Goal: Task Accomplishment & Management: Use online tool/utility

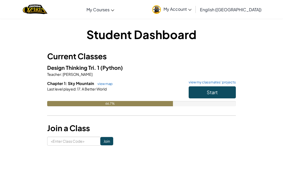
click at [214, 82] on link "view my classmates' projects" at bounding box center [211, 81] width 50 height 3
click at [207, 97] on button "Start" at bounding box center [211, 92] width 47 height 12
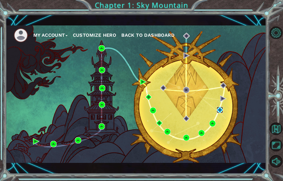
click at [221, 109] on img at bounding box center [219, 110] width 6 height 6
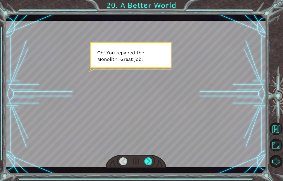
click at [149, 154] on div at bounding box center [136, 94] width 260 height 146
click at [150, 159] on div at bounding box center [148, 161] width 8 height 8
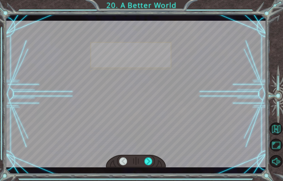
click at [158, 159] on div at bounding box center [136, 160] width 60 height 13
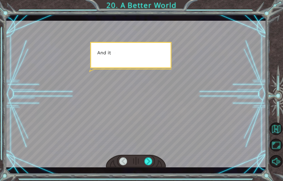
click at [147, 161] on div at bounding box center [148, 161] width 8 height 8
click at [146, 163] on div at bounding box center [148, 161] width 8 height 8
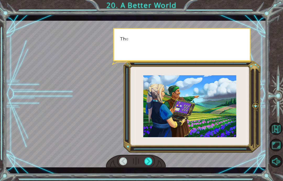
click at [145, 164] on div at bounding box center [148, 161] width 8 height 8
click at [147, 163] on div at bounding box center [148, 161] width 8 height 8
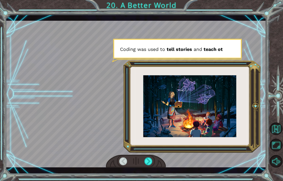
click at [147, 161] on div at bounding box center [148, 161] width 8 height 8
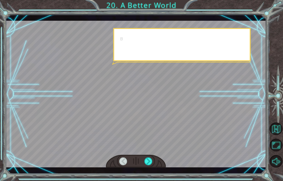
click at [145, 163] on div at bounding box center [148, 161] width 8 height 8
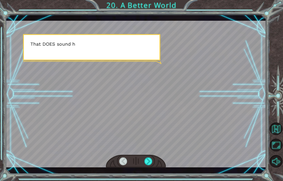
click at [147, 163] on div at bounding box center [148, 161] width 8 height 8
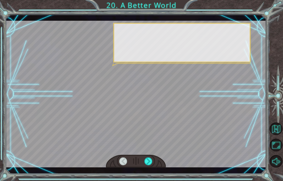
click at [150, 161] on div at bounding box center [148, 161] width 8 height 8
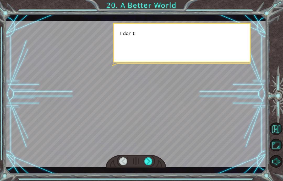
click at [152, 160] on div at bounding box center [148, 161] width 8 height 8
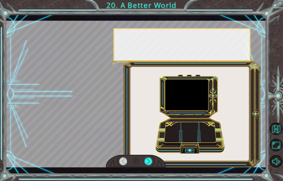
click at [150, 162] on div at bounding box center [148, 161] width 8 height 8
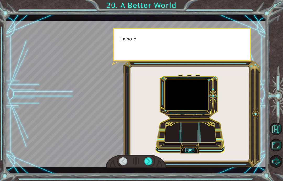
click at [149, 163] on div at bounding box center [148, 161] width 8 height 8
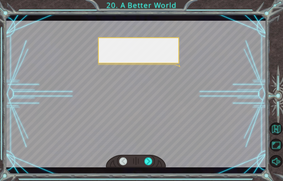
click at [150, 163] on div at bounding box center [148, 161] width 8 height 8
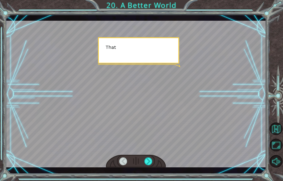
click at [150, 163] on div at bounding box center [148, 161] width 8 height 8
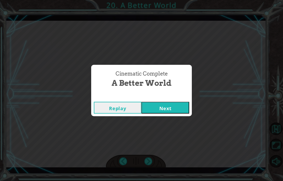
click at [174, 110] on button "Next" at bounding box center [165, 108] width 48 height 12
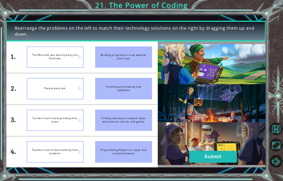
click at [215, 157] on button "Submit" at bounding box center [213, 156] width 48 height 12
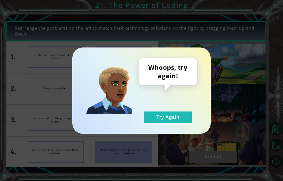
click at [190, 114] on button "Try Again" at bounding box center [168, 117] width 48 height 12
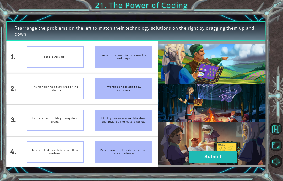
click at [40, 85] on div "The Monolith was destroyed by the Darkness." at bounding box center [55, 88] width 57 height 21
click at [216, 157] on button "Submit" at bounding box center [213, 156] width 48 height 12
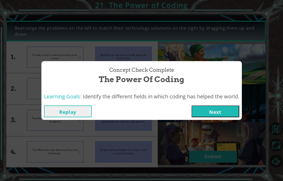
click at [221, 108] on button "Next" at bounding box center [215, 111] width 48 height 12
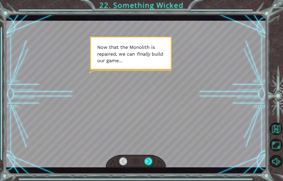
click at [145, 161] on div at bounding box center [148, 161] width 8 height 8
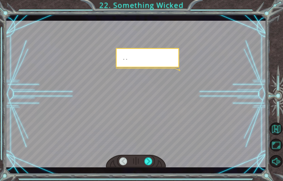
click at [147, 159] on div at bounding box center [148, 161] width 8 height 8
click at [151, 161] on div at bounding box center [148, 161] width 8 height 8
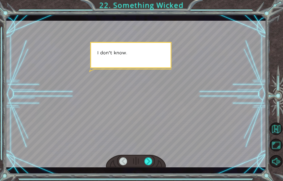
click at [146, 161] on div at bounding box center [148, 161] width 8 height 8
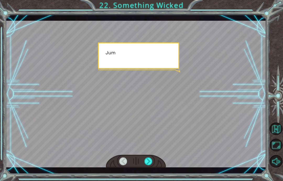
click at [146, 163] on div at bounding box center [148, 161] width 8 height 8
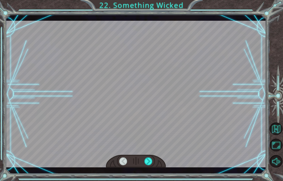
click at [146, 163] on div at bounding box center [148, 161] width 8 height 8
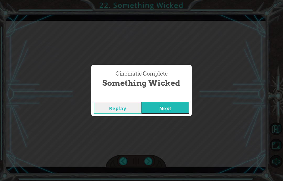
click at [172, 111] on button "Next" at bounding box center [165, 108] width 48 height 12
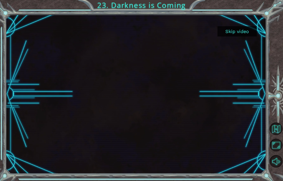
click at [237, 29] on button "Skip video" at bounding box center [236, 31] width 39 height 10
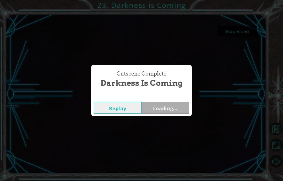
click at [234, 32] on div "Cutscene Complete Darkness is Coming Replay Loading..." at bounding box center [141, 90] width 283 height 181
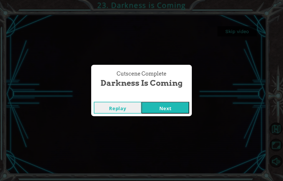
click at [172, 111] on button "Next" at bounding box center [165, 108] width 48 height 12
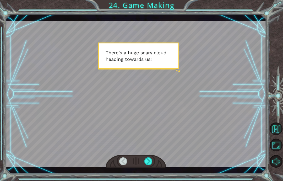
click at [150, 165] on div at bounding box center [148, 161] width 8 height 8
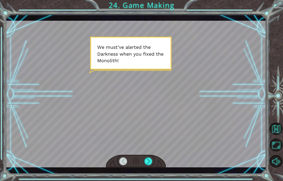
click at [151, 160] on div at bounding box center [148, 161] width 8 height 8
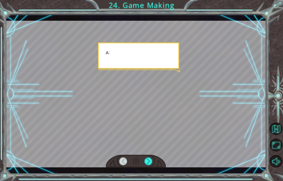
click at [154, 157] on div at bounding box center [136, 160] width 60 height 13
click at [150, 160] on div at bounding box center [148, 161] width 8 height 8
click at [150, 162] on div at bounding box center [148, 161] width 8 height 8
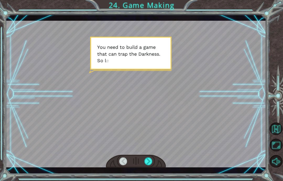
click at [150, 158] on div at bounding box center [148, 161] width 8 height 8
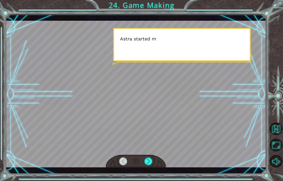
click at [156, 167] on div at bounding box center [136, 160] width 60 height 13
click at [152, 161] on div at bounding box center [148, 161] width 8 height 8
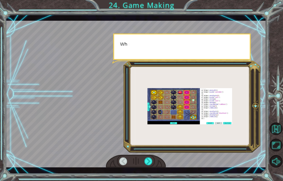
click at [148, 162] on div at bounding box center [148, 161] width 8 height 8
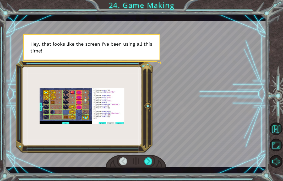
click at [152, 164] on div at bounding box center [148, 161] width 8 height 8
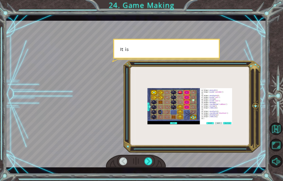
click at [148, 165] on div at bounding box center [148, 161] width 8 height 8
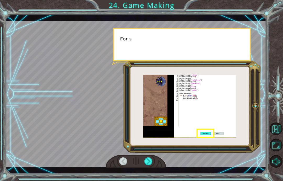
click at [150, 160] on div at bounding box center [148, 161] width 8 height 8
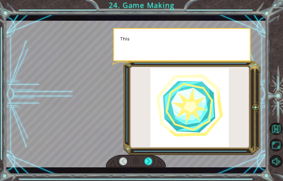
click at [147, 162] on div at bounding box center [148, 161] width 8 height 8
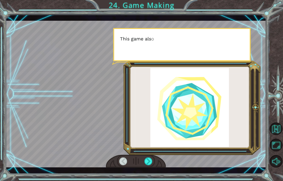
click at [148, 163] on div at bounding box center [148, 161] width 8 height 8
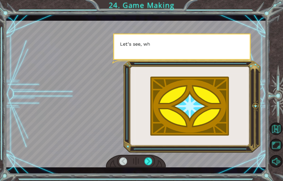
click at [151, 164] on div at bounding box center [148, 161] width 8 height 8
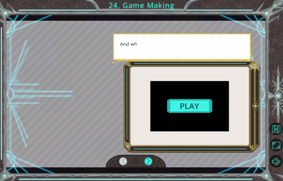
click at [146, 161] on div at bounding box center [148, 161] width 8 height 8
click at [148, 161] on div at bounding box center [148, 161] width 8 height 8
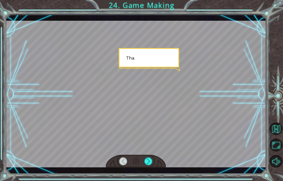
click at [151, 160] on div at bounding box center [148, 161] width 8 height 8
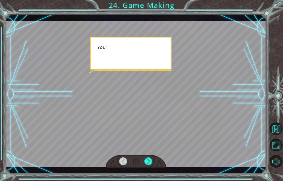
click at [152, 159] on div at bounding box center [148, 161] width 8 height 8
click at [151, 158] on div at bounding box center [148, 161] width 8 height 8
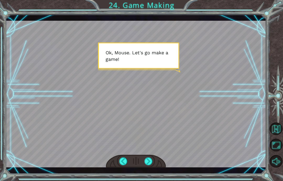
click at [149, 165] on div at bounding box center [148, 161] width 8 height 8
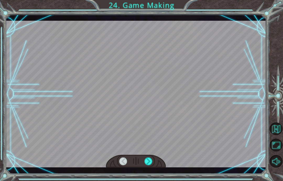
click at [148, 160] on div at bounding box center [148, 161] width 8 height 8
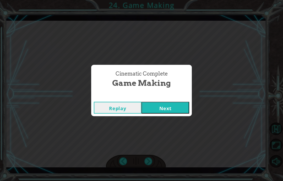
click at [159, 106] on button "Next" at bounding box center [165, 108] width 48 height 12
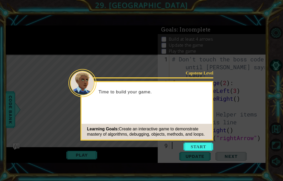
click at [195, 145] on button "Start" at bounding box center [198, 146] width 30 height 8
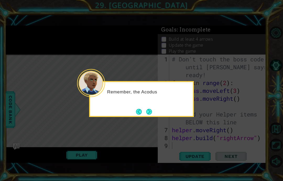
click at [147, 115] on button "Next" at bounding box center [149, 111] width 8 height 8
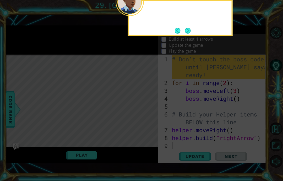
click at [152, 113] on icon at bounding box center [141, 42] width 283 height 277
click at [150, 116] on icon at bounding box center [141, 42] width 283 height 277
click at [185, 32] on button "Next" at bounding box center [187, 30] width 7 height 7
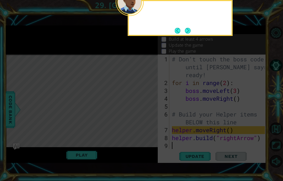
click at [187, 30] on button "Next" at bounding box center [187, 30] width 7 height 7
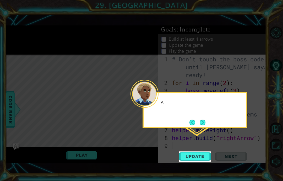
click at [187, 31] on icon at bounding box center [141, 90] width 283 height 181
click at [205, 120] on button "Next" at bounding box center [202, 122] width 6 height 6
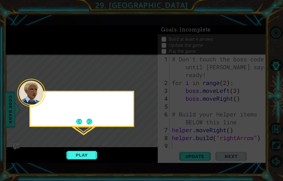
click at [203, 121] on icon at bounding box center [141, 90] width 283 height 181
click at [92, 124] on button "Next" at bounding box center [90, 122] width 8 height 8
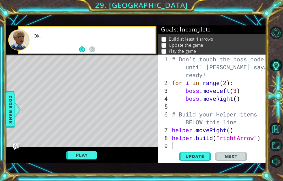
click at [90, 124] on div "Level Map" at bounding box center [127, 131] width 242 height 154
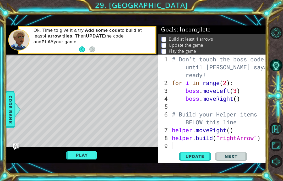
click at [92, 153] on button "Play" at bounding box center [81, 155] width 31 height 10
click at [84, 158] on button "Play" at bounding box center [81, 155] width 31 height 10
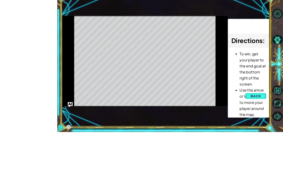
scroll to position [21, 0]
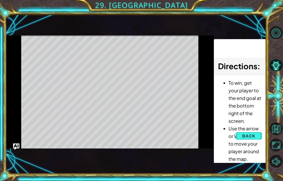
click at [248, 139] on button "Back" at bounding box center [248, 135] width 26 height 10
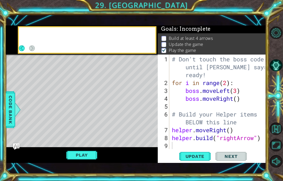
scroll to position [1, 0]
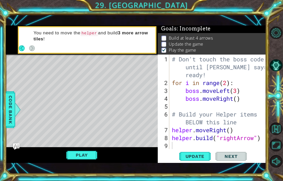
click at [201, 159] on button "Update" at bounding box center [194, 156] width 31 height 11
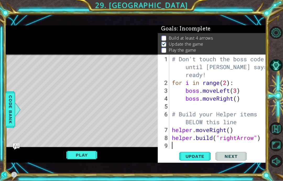
scroll to position [0, 0]
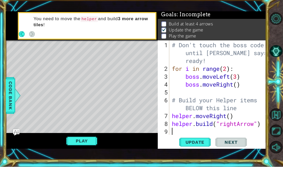
click at [86, 150] on button "Play" at bounding box center [81, 155] width 31 height 10
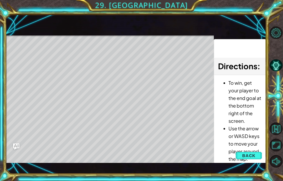
click at [250, 158] on span "Back" at bounding box center [248, 155] width 13 height 5
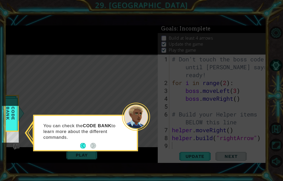
click at [86, 146] on button "Back" at bounding box center [85, 146] width 10 height 6
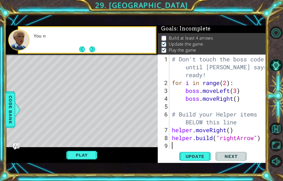
click at [86, 146] on div "Level Map" at bounding box center [127, 131] width 242 height 154
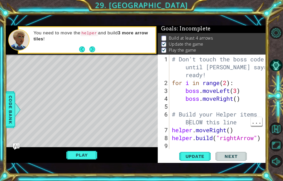
click at [188, 129] on div "# Don't touch the boss code until Vega says you're ready! for i in range ( 2 ) …" at bounding box center [219, 118] width 97 height 126
click at [239, 150] on div "# Don't touch the boss code until Vega says you're ready! for i in range ( 2 ) …" at bounding box center [219, 118] width 97 height 126
click at [241, 147] on div "# Don't touch the boss code until Vega says you're ready! for i in range ( 2 ) …" at bounding box center [219, 118] width 97 height 126
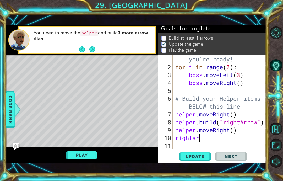
scroll to position [9, 29]
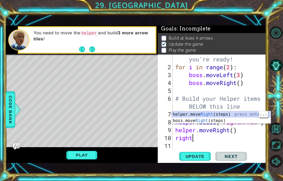
click at [202, 133] on div "helper.move Right (steps) press enter boss.move Right (steps) press enter" at bounding box center [220, 123] width 99 height 25
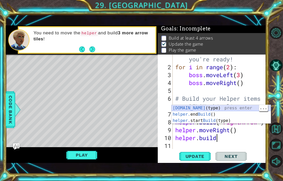
click at [235, 128] on div "helper.build (type) press enter helper. end Build () press enter helper. start …" at bounding box center [220, 120] width 99 height 31
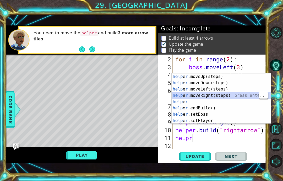
scroll to position [31, 0]
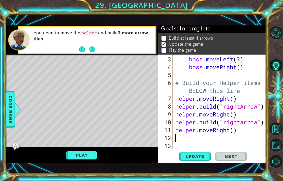
click at [82, 160] on button "Play" at bounding box center [81, 155] width 31 height 10
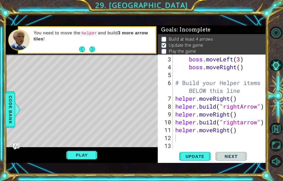
click at [87, 160] on button "Play" at bounding box center [81, 155] width 31 height 10
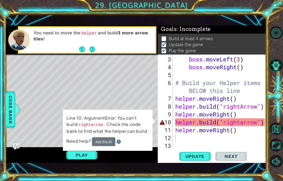
scroll to position [1, 0]
click at [85, 160] on button "Play" at bounding box center [81, 155] width 31 height 10
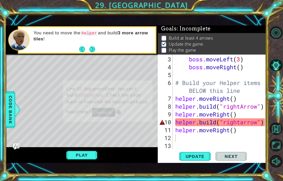
click at [83, 160] on button "Play" at bounding box center [81, 155] width 31 height 10
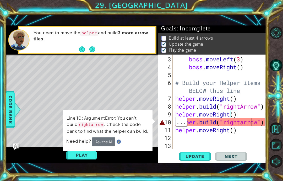
click at [250, 135] on div "boss . moveLeft ( 3 ) boss . moveRight ( ) # Build your Helper items BELOW this…" at bounding box center [220, 110] width 93 height 110
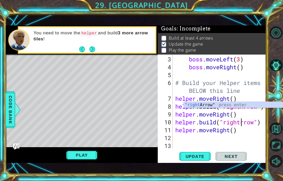
scroll to position [9, 13]
click at [81, 160] on button "Play" at bounding box center [81, 155] width 31 height 10
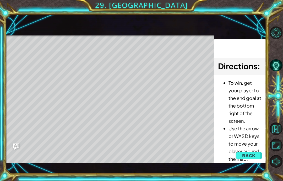
click at [249, 158] on span "Back" at bounding box center [248, 155] width 13 height 5
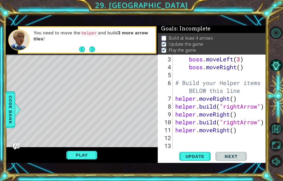
click at [203, 161] on button "Update" at bounding box center [194, 156] width 31 height 11
click at [204, 159] on span "Update" at bounding box center [195, 155] width 30 height 5
click at [199, 159] on span "Update" at bounding box center [195, 155] width 30 height 5
click at [198, 159] on span "Update" at bounding box center [195, 155] width 30 height 5
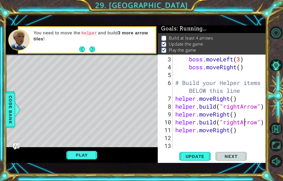
click at [200, 159] on span "Update" at bounding box center [195, 155] width 30 height 5
click at [199, 159] on span "Update" at bounding box center [195, 155] width 30 height 5
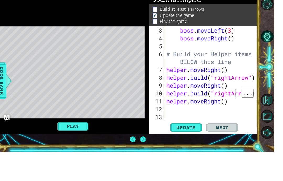
scroll to position [33, 0]
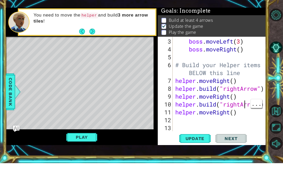
click at [227, 113] on div "boss . moveLeft ( 3 ) boss . moveRight ( ) # Build your Helper items BELOW this…" at bounding box center [220, 110] width 93 height 110
click at [237, 101] on div "boss . moveLeft ( 3 ) boss . moveRight ( ) # Build your Helper items BELOW this…" at bounding box center [220, 110] width 93 height 110
click at [240, 102] on div "boss . moveLeft ( 3 ) boss . moveRight ( ) # Build your Helper items BELOW this…" at bounding box center [220, 110] width 93 height 110
click at [242, 108] on div "boss . moveLeft ( 3 ) boss . moveRight ( ) # Build your Helper items BELOW this…" at bounding box center [220, 110] width 93 height 110
click at [242, 111] on div "boss . moveLeft ( 3 ) boss . moveRight ( ) # Build your Helper items BELOW this…" at bounding box center [220, 110] width 93 height 110
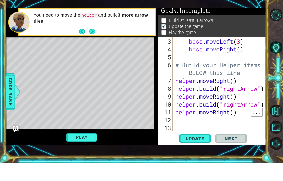
click at [191, 113] on div "boss . moveLeft ( 3 ) boss . moveRight ( ) # Build your Helper items BELOW this…" at bounding box center [220, 110] width 93 height 110
click at [180, 116] on div "boss . moveLeft ( 3 ) boss . moveRight ( ) # Build your Helper items BELOW this…" at bounding box center [220, 110] width 93 height 110
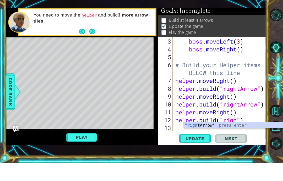
scroll to position [9, 16]
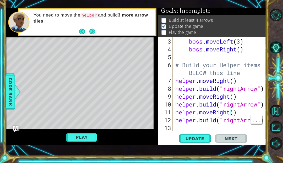
click at [245, 111] on div "boss . moveLeft ( 3 ) boss . moveRight ( ) # Build your Helper items BELOW this…" at bounding box center [220, 110] width 93 height 110
click at [181, 116] on div "boss . moveLeft ( 3 ) boss . moveRight ( ) # Build your Helper items BELOW this…" at bounding box center [220, 110] width 93 height 110
click at [185, 119] on div "boss . moveLeft ( 3 ) boss . moveRight ( ) # Build your Helper items BELOW this…" at bounding box center [220, 110] width 93 height 110
click at [260, 121] on div at bounding box center [261, 86] width 5 height 126
click at [73, 150] on button "Play" at bounding box center [81, 155] width 31 height 10
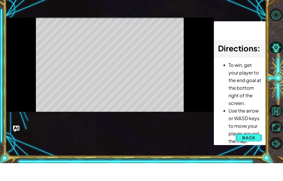
click at [74, 126] on div "Level Map" at bounding box center [127, 112] width 242 height 154
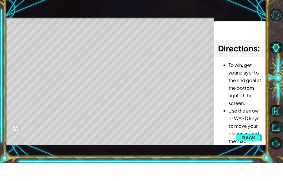
scroll to position [21, 0]
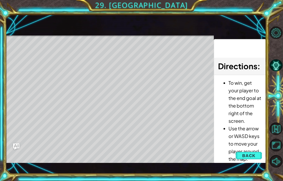
click at [250, 156] on span "Back" at bounding box center [248, 155] width 13 height 5
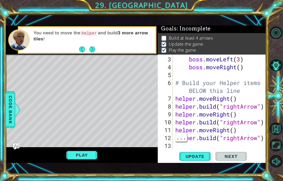
click at [247, 141] on div "boss . moveLeft ( 3 ) boss . moveRight ( ) # Build your Helper items BELOW this…" at bounding box center [220, 110] width 93 height 110
click at [259, 137] on div "boss . moveLeft ( 3 ) boss . moveRight ( ) # Build your Helper items BELOW this…" at bounding box center [220, 110] width 93 height 110
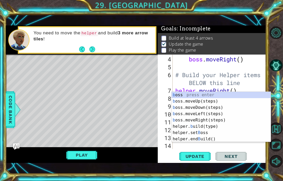
scroll to position [39, 0]
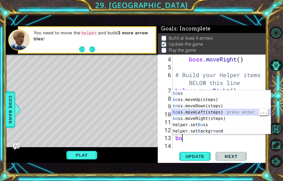
click at [207, 111] on div "bo ss press enter bo ss.moveUp(steps) press enter bo ss.moveDown(steps) press e…" at bounding box center [220, 118] width 99 height 57
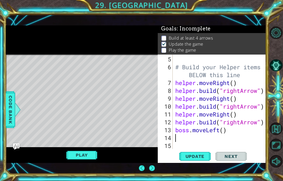
scroll to position [21, 0]
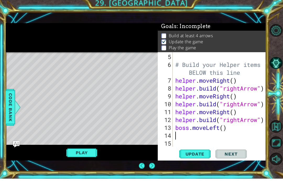
click at [115, 116] on div "Level Map" at bounding box center [127, 131] width 242 height 154
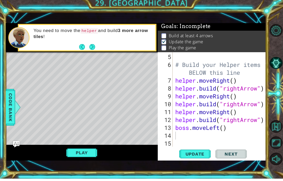
click at [85, 151] on button "Play" at bounding box center [81, 155] width 31 height 10
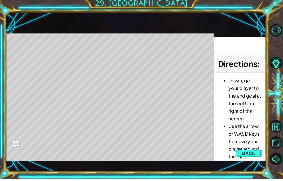
scroll to position [21, 0]
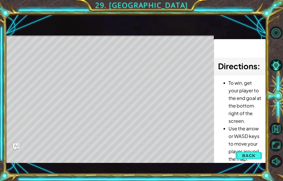
click at [249, 157] on span "Back" at bounding box center [248, 155] width 13 height 5
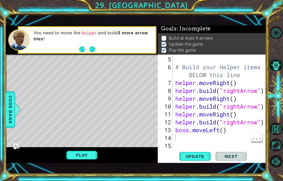
click at [209, 139] on div "# Build your Helper items BELOW this line helper . moveRight ( ) helper . build…" at bounding box center [220, 110] width 93 height 110
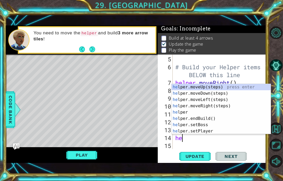
scroll to position [9, 20]
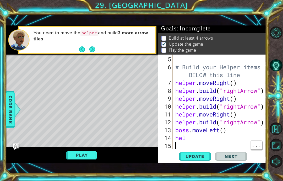
click at [203, 145] on div "# Build your Helper items BELOW this line helper . moveRight ( ) helper . build…" at bounding box center [220, 110] width 93 height 110
click at [193, 142] on div "# Build your Helper items BELOW this line helper . moveRight ( ) helper . build…" at bounding box center [220, 110] width 93 height 110
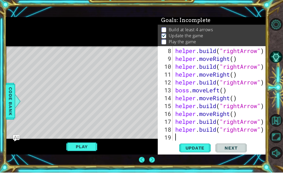
scroll to position [0, 0]
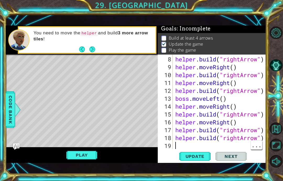
click at [247, 155] on div "helper . build ( "rightArrow" ) helper . moveRight ( ) helper . build ( "rightA…" at bounding box center [220, 110] width 93 height 110
click at [253, 150] on div "helper . build ( "rightArrow" ) helper . moveRight ( ) helper . build ( "rightA…" at bounding box center [220, 110] width 93 height 110
click at [201, 161] on button "Update" at bounding box center [194, 156] width 31 height 11
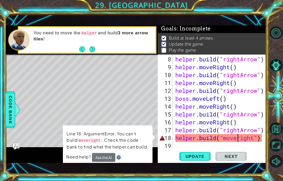
click at [144, 116] on div "Level Map" at bounding box center [127, 131] width 242 height 154
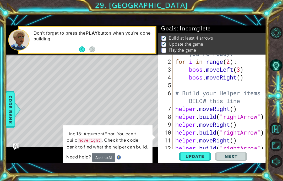
scroll to position [79, 0]
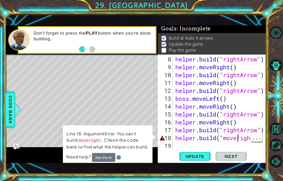
click at [237, 151] on div "helper . build ( "rightArrow" ) helper . moveRight ( ) helper . build ( "rightA…" at bounding box center [220, 110] width 93 height 110
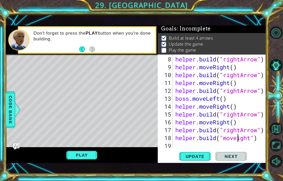
scroll to position [9, 13]
click at [88, 160] on button "Play" at bounding box center [81, 155] width 31 height 10
type textarea "abcde fg"
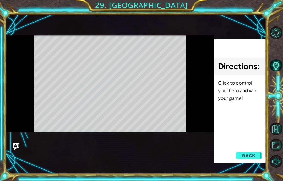
click at [0, 0] on button "Play" at bounding box center [0, 0] width 0 height 0
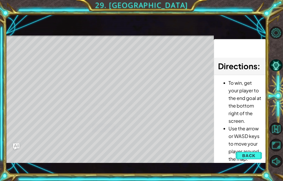
scroll to position [0, 0]
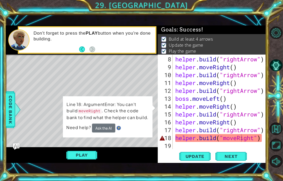
click at [79, 160] on button "Play" at bounding box center [81, 155] width 31 height 10
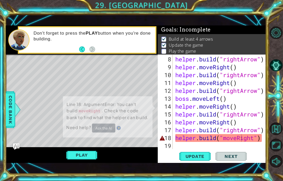
click at [76, 160] on button "Play" at bounding box center [81, 155] width 31 height 10
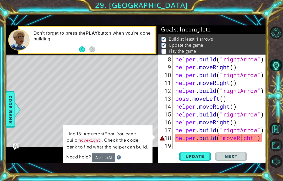
click at [80, 167] on div "Line 18: ArgumentError: You can't build moveRight . Check the code bank to find…" at bounding box center [108, 146] width 90 height 42
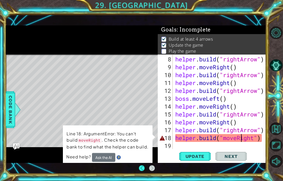
click at [84, 167] on div "Line 18: ArgumentError: You can't build moveRight . Check the code bank to find…" at bounding box center [108, 146] width 90 height 42
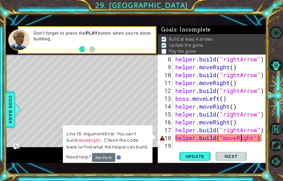
click at [84, 166] on div "Line 18: ArgumentError: You can't build moveRight . Check the code bank to find…" at bounding box center [108, 145] width 90 height 41
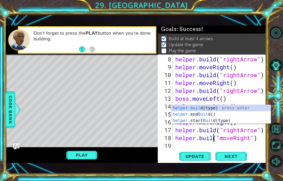
scroll to position [1, 0]
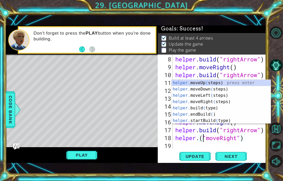
click at [78, 160] on button "Play" at bounding box center [81, 155] width 31 height 10
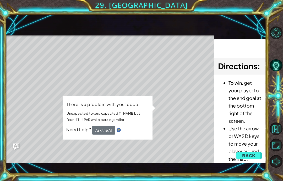
click at [107, 134] on button "Ask the AI" at bounding box center [104, 129] width 24 height 9
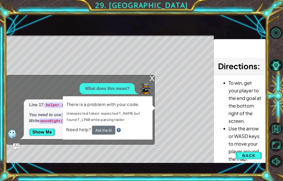
click at [153, 80] on div "x" at bounding box center [151, 77] width 5 height 5
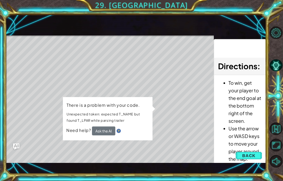
click at [100, 127] on td "There is a problem with your code. Unexpected token: expected T_NAME but found …" at bounding box center [107, 114] width 83 height 26
click at [79, 123] on p "Unexpected token: expected T_NAME but found T_LPAR while parsing trailer" at bounding box center [107, 117] width 82 height 13
click at [248, 158] on span "Back" at bounding box center [248, 155] width 13 height 5
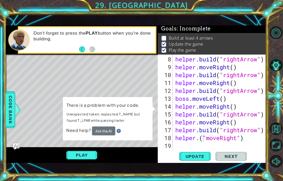
click at [78, 108] on p "There is a problem with your code." at bounding box center [107, 105] width 82 height 7
click at [82, 124] on p "Unexpected token: expected T_NAME but found T_LPAR while parsing trailer" at bounding box center [107, 117] width 82 height 14
click at [8, 159] on div "Play" at bounding box center [82, 155] width 152 height 16
click at [15, 149] on img "Ask AI" at bounding box center [16, 146] width 6 height 6
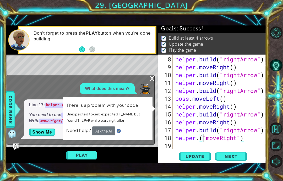
click at [15, 149] on img "Ask AI" at bounding box center [16, 146] width 6 height 6
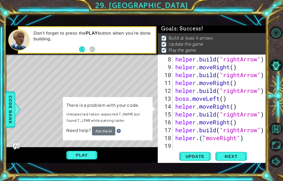
click at [149, 124] on p "Unexpected token: expected T_NAME but found T_LPAR while parsing trailer" at bounding box center [107, 117] width 82 height 14
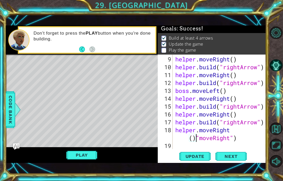
scroll to position [86, 0]
click at [236, 159] on span "Next" at bounding box center [230, 156] width 23 height 5
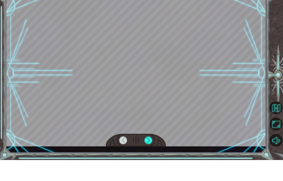
scroll to position [21, 0]
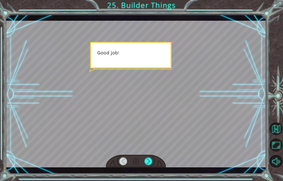
click at [140, 161] on div at bounding box center [136, 160] width 60 height 13
click at [152, 161] on div at bounding box center [148, 161] width 8 height 8
click at [150, 164] on div at bounding box center [148, 161] width 8 height 8
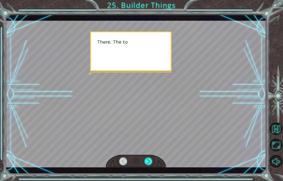
click at [150, 158] on div at bounding box center [148, 161] width 8 height 8
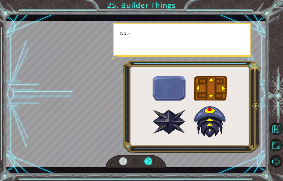
click at [149, 161] on div at bounding box center [148, 161] width 8 height 8
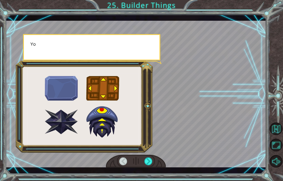
click at [147, 158] on div at bounding box center [148, 161] width 8 height 8
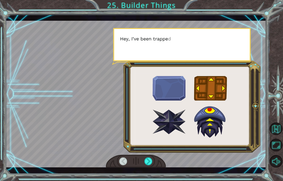
click at [148, 161] on div at bounding box center [148, 161] width 8 height 8
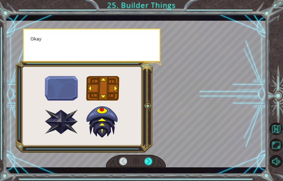
click at [150, 160] on div at bounding box center [148, 161] width 8 height 8
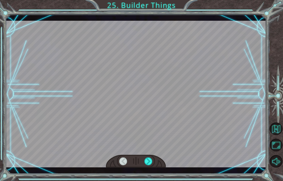
click at [151, 160] on div at bounding box center [148, 161] width 8 height 8
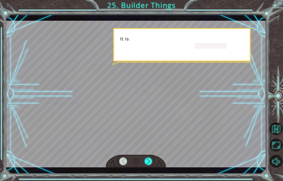
click at [150, 160] on div at bounding box center [148, 161] width 8 height 8
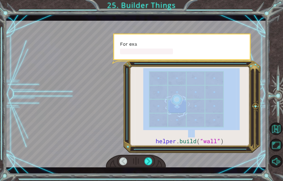
click at [147, 155] on div at bounding box center [136, 160] width 60 height 13
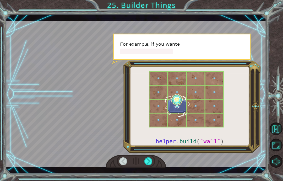
click at [147, 159] on div at bounding box center [148, 161] width 8 height 8
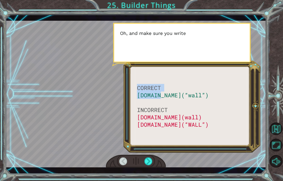
click at [152, 160] on div at bounding box center [148, 161] width 8 height 8
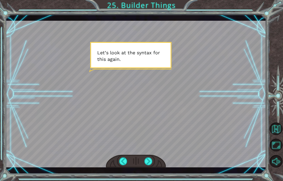
click at [142, 163] on div at bounding box center [136, 160] width 60 height 13
click at [152, 163] on div at bounding box center [148, 161] width 8 height 8
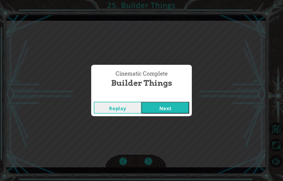
click at [150, 161] on div "Cinematic Complete Builder Things Replay Next" at bounding box center [141, 90] width 283 height 181
click at [166, 109] on button "Next" at bounding box center [165, 108] width 48 height 12
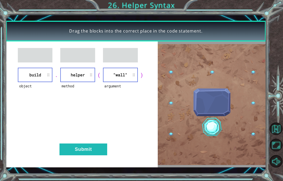
click at [91, 146] on button "Submit" at bounding box center [83, 149] width 48 height 12
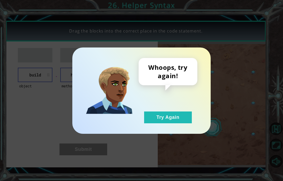
click at [149, 120] on button "Try Again" at bounding box center [168, 117] width 48 height 12
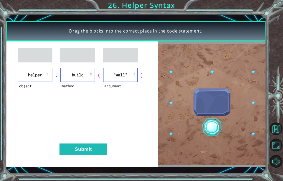
click at [88, 152] on button "Submit" at bounding box center [83, 149] width 48 height 12
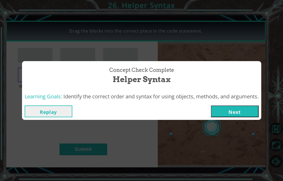
click at [229, 112] on button "Next" at bounding box center [235, 111] width 48 height 12
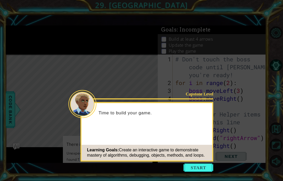
click at [194, 163] on button "Start" at bounding box center [198, 167] width 30 height 8
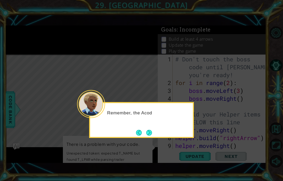
click at [152, 130] on button "Next" at bounding box center [149, 133] width 6 height 6
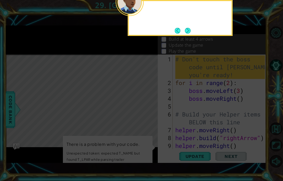
click at [149, 109] on icon at bounding box center [141, 42] width 283 height 277
click at [185, 27] on button "Next" at bounding box center [188, 30] width 6 height 6
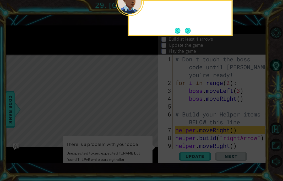
click at [186, 28] on button "Next" at bounding box center [188, 31] width 6 height 6
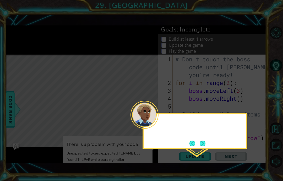
scroll to position [16, 0]
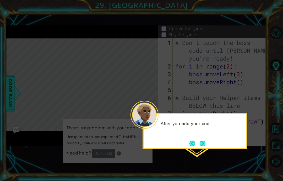
click at [203, 140] on button "Next" at bounding box center [202, 143] width 6 height 6
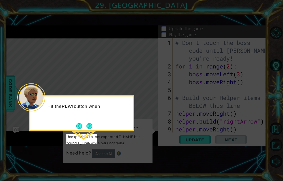
click at [92, 123] on button "Next" at bounding box center [89, 126] width 6 height 6
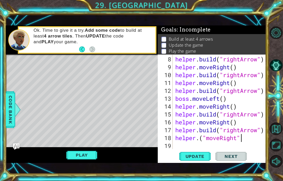
scroll to position [9, 13]
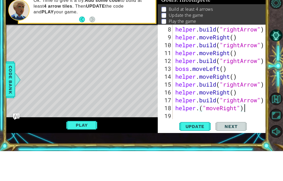
click at [75, 150] on button "Play" at bounding box center [81, 155] width 31 height 10
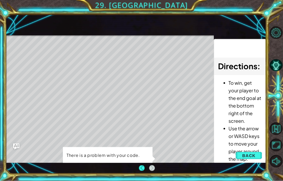
scroll to position [21, 0]
click at [141, 149] on div "There is a problem with your code. Unexpected token: expected T_NAME but found …" at bounding box center [108, 168] width 90 height 43
click at [256, 158] on button "Back" at bounding box center [248, 155] width 26 height 10
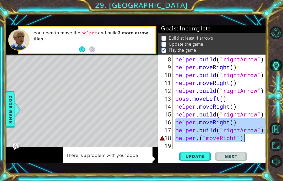
scroll to position [79, 0]
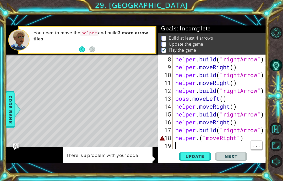
click at [246, 138] on div "helper . build ( "rightArrow" ) helper . moveRight ( ) helper . build ( "rightA…" at bounding box center [220, 110] width 93 height 110
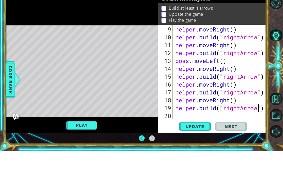
scroll to position [21, 0]
click at [86, 150] on button "Play" at bounding box center [81, 155] width 31 height 10
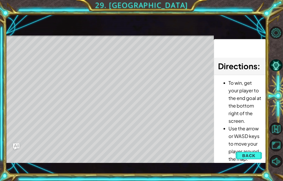
click at [253, 154] on span "Back" at bounding box center [248, 155] width 13 height 5
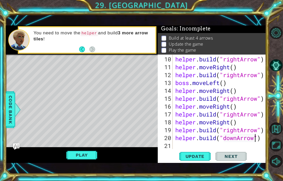
scroll to position [9, 29]
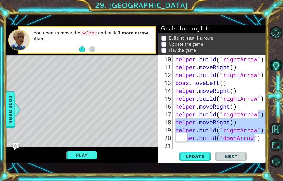
click at [187, 141] on span "..." at bounding box center [180, 136] width 11 height 9
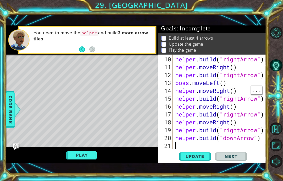
click at [257, 88] on span "..." at bounding box center [255, 89] width 11 height 9
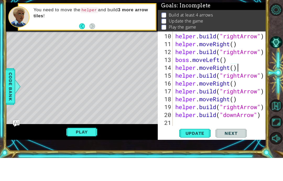
click at [248, 124] on div "helper . build ( "rightArrow" ) helper . moveRight ( ) helper . build ( "rightA…" at bounding box center [220, 110] width 93 height 110
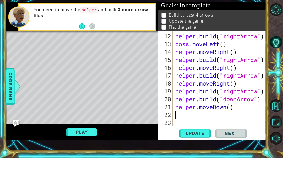
scroll to position [110, 0]
click at [201, 153] on span "Update" at bounding box center [195, 155] width 30 height 5
click at [76, 150] on button "Play" at bounding box center [81, 155] width 31 height 10
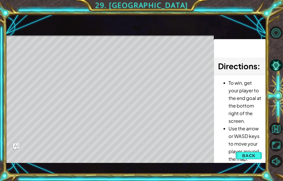
click at [259, 158] on button "Back" at bounding box center [248, 155] width 26 height 10
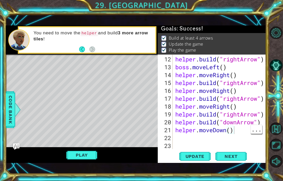
click at [237, 113] on div "helper . build ( "rightArrow" ) boss . moveLeft ( ) helper . moveRight ( ) help…" at bounding box center [220, 110] width 93 height 110
click at [228, 137] on div "helper . build ( "rightArrow" ) boss . moveLeft ( ) helper . moveRight ( ) help…" at bounding box center [220, 110] width 93 height 110
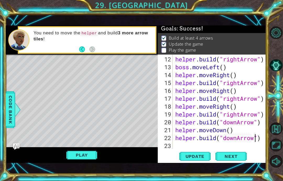
scroll to position [9, 23]
type textarea "abcde fg"
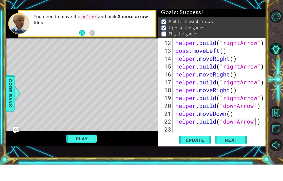
click at [236, 151] on button "Next" at bounding box center [230, 156] width 31 height 11
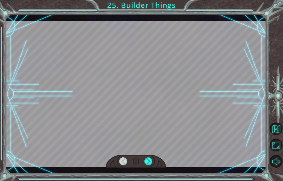
click at [148, 162] on div at bounding box center [148, 161] width 8 height 8
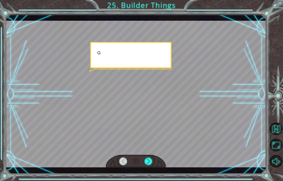
click at [147, 165] on div at bounding box center [148, 161] width 8 height 8
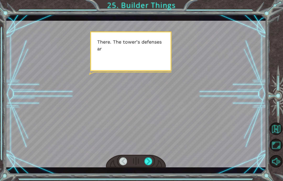
click at [150, 162] on div at bounding box center [148, 161] width 8 height 8
click at [148, 163] on div at bounding box center [148, 161] width 8 height 8
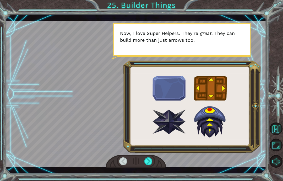
click at [144, 165] on div at bounding box center [148, 161] width 8 height 8
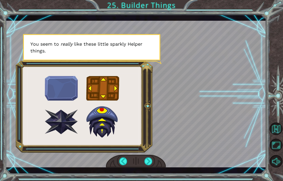
click at [158, 157] on div at bounding box center [136, 160] width 60 height 13
click at [149, 161] on div at bounding box center [148, 161] width 8 height 8
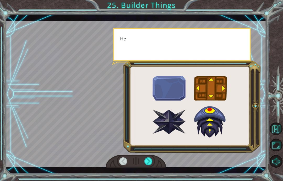
click at [150, 163] on div at bounding box center [148, 161] width 8 height 8
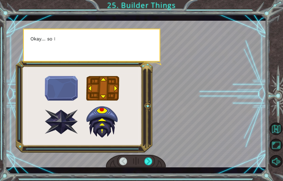
click at [149, 163] on div at bounding box center [148, 161] width 8 height 8
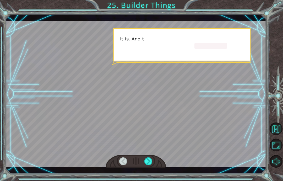
click at [150, 163] on div at bounding box center [148, 161] width 8 height 8
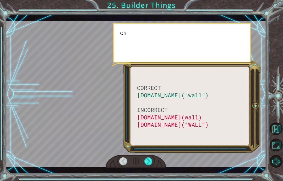
click at [149, 161] on div at bounding box center [148, 161] width 8 height 8
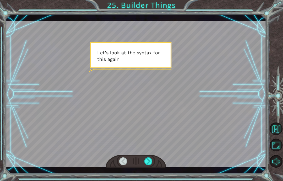
click at [149, 161] on div at bounding box center [148, 161] width 8 height 8
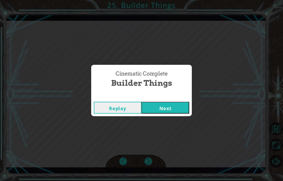
click at [179, 107] on button "Next" at bounding box center [165, 108] width 48 height 12
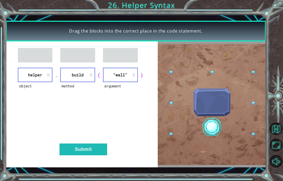
click at [88, 149] on button "Submit" at bounding box center [83, 149] width 48 height 12
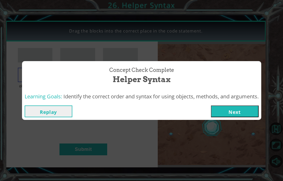
click at [228, 113] on button "Next" at bounding box center [235, 111] width 48 height 12
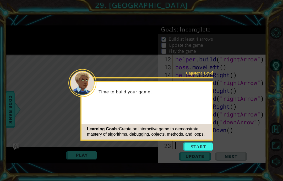
click at [202, 146] on button "Start" at bounding box center [198, 146] width 30 height 8
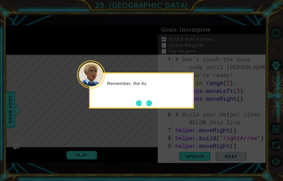
scroll to position [21, 0]
click at [147, 100] on button "Next" at bounding box center [149, 103] width 6 height 6
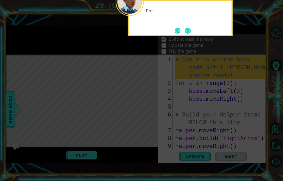
click at [152, 97] on icon at bounding box center [141, 42] width 283 height 277
click at [188, 28] on button "Next" at bounding box center [188, 31] width 6 height 6
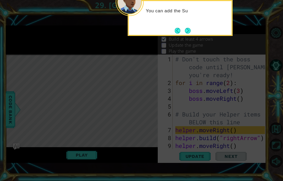
click at [185, 28] on button "Next" at bounding box center [188, 31] width 6 height 6
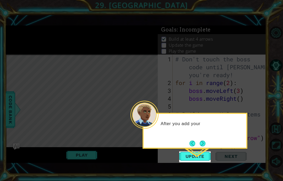
click at [203, 140] on button "Next" at bounding box center [202, 143] width 6 height 6
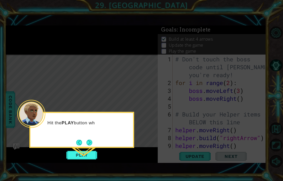
click at [91, 139] on button "Next" at bounding box center [89, 142] width 6 height 6
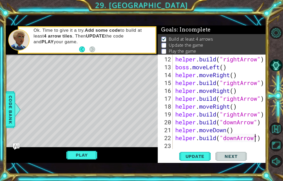
scroll to position [9, 29]
click at [236, 147] on div "helper . build ( "rightArrow" ) boss . moveLeft ( ) helper . moveRight ( ) help…" at bounding box center [220, 110] width 93 height 110
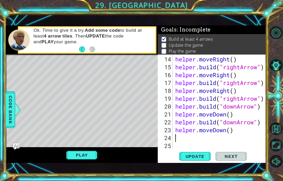
scroll to position [9, 13]
click at [133, 111] on div "Level Map" at bounding box center [127, 131] width 242 height 154
click at [87, 156] on button "Play" at bounding box center [81, 155] width 31 height 10
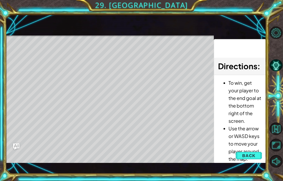
click at [246, 156] on span "Back" at bounding box center [248, 155] width 13 height 5
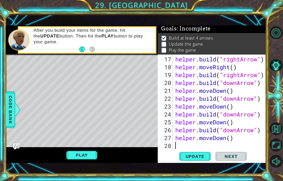
scroll to position [157, 0]
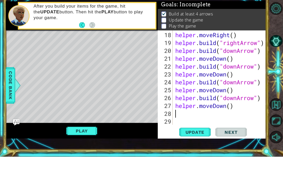
click at [88, 150] on button "Play" at bounding box center [81, 155] width 31 height 10
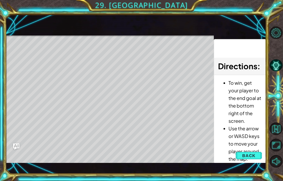
click at [252, 158] on span "Back" at bounding box center [248, 155] width 13 height 5
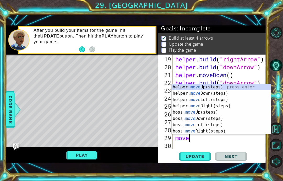
scroll to position [9, 23]
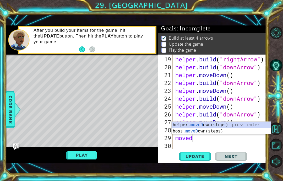
type textarea "abcde fg"
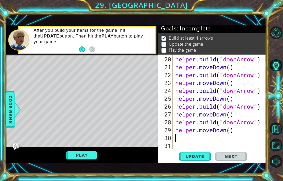
click at [36, 121] on div "Level Map" at bounding box center [127, 131] width 242 height 154
click at [72, 159] on button "Play" at bounding box center [81, 155] width 31 height 10
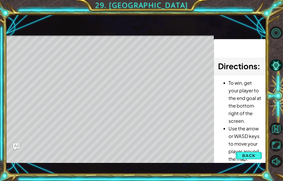
click at [251, 155] on span "Back" at bounding box center [248, 155] width 13 height 5
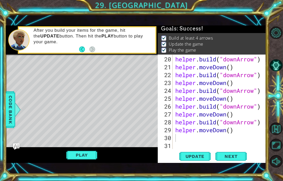
click at [7, 100] on span "Code Bank" at bounding box center [10, 109] width 8 height 32
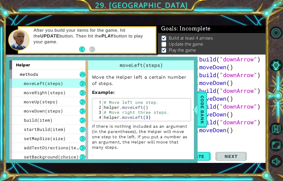
scroll to position [0, 0]
click at [201, 125] on span "Code Bank" at bounding box center [202, 109] width 8 height 32
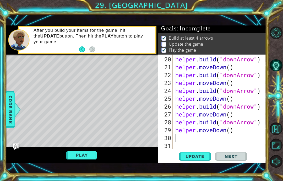
click at [192, 154] on span "Update" at bounding box center [195, 155] width 30 height 5
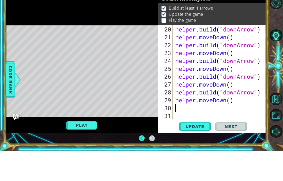
click at [80, 150] on button "Play" at bounding box center [81, 155] width 31 height 10
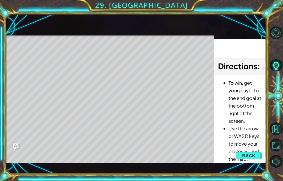
click at [250, 159] on button "Back" at bounding box center [248, 155] width 26 height 10
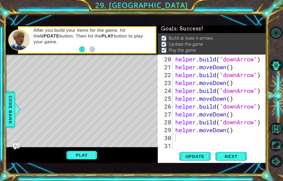
click at [91, 154] on button "Play" at bounding box center [81, 155] width 31 height 10
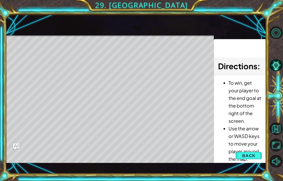
click at [85, 158] on div "Level Map" at bounding box center [127, 112] width 242 height 154
click at [251, 155] on span "Back" at bounding box center [248, 155] width 13 height 5
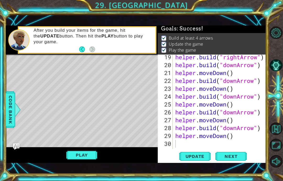
scroll to position [173, 0]
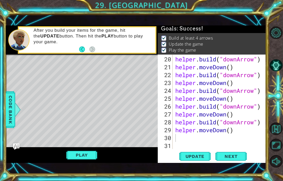
click at [84, 156] on button "Play" at bounding box center [81, 155] width 31 height 10
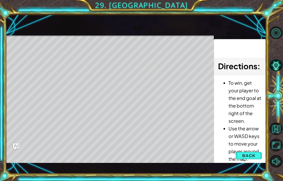
click at [239, 152] on button "Back" at bounding box center [248, 155] width 26 height 10
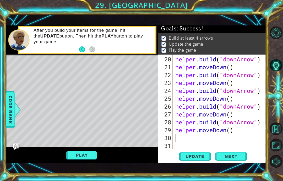
click at [74, 159] on button "Play" at bounding box center [81, 155] width 31 height 10
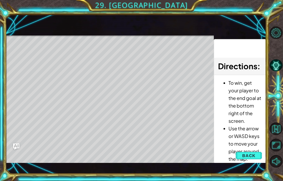
click at [244, 151] on button "Back" at bounding box center [248, 155] width 26 height 10
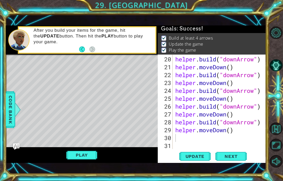
click at [81, 153] on button "Play" at bounding box center [81, 155] width 31 height 10
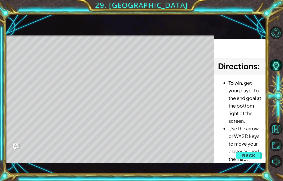
click at [236, 157] on button "Back" at bounding box center [248, 155] width 26 height 10
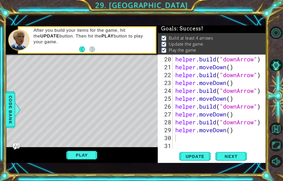
click at [199, 158] on span "Update" at bounding box center [195, 155] width 30 height 5
click at [70, 160] on button "Play" at bounding box center [81, 155] width 31 height 10
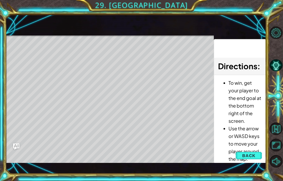
click at [254, 160] on button "Back" at bounding box center [248, 155] width 26 height 10
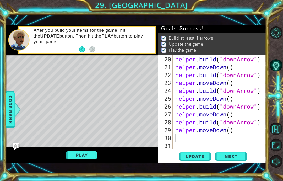
click at [89, 158] on button "Play" at bounding box center [81, 155] width 31 height 10
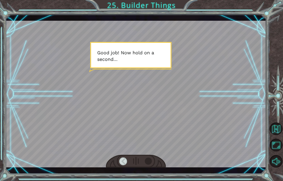
scroll to position [21, 0]
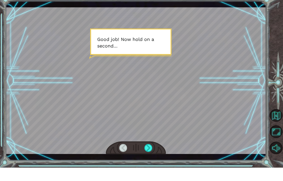
click at [150, 165] on div "Temporary Text G o o d j o b ! N o w h o l d o n a s e c o n d … T h e r e . T …" at bounding box center [141, 90] width 283 height 181
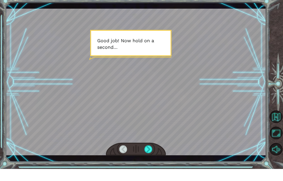
click at [147, 162] on div "Temporary Text G o o d j o b ! N o w h o l d o n a s e c o n d … T h e r e . T …" at bounding box center [141, 90] width 283 height 181
click at [151, 163] on div "Temporary Text G o o d j o b ! N o w h o l d o n a s e c o n d … T h e r e . T …" at bounding box center [141, 90] width 283 height 181
click at [149, 165] on div "Temporary Text G o o d j o b ! N o w h o l d o n a s e c o n d … T h e r e . T …" at bounding box center [141, 90] width 283 height 181
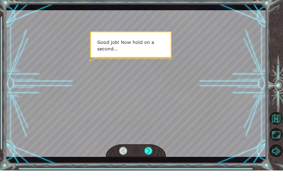
click at [148, 164] on div "Temporary Text G o o d j o b ! N o w h o l d o n a s e c o n d … T h e r e . T …" at bounding box center [141, 90] width 283 height 181
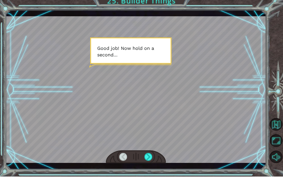
click at [146, 162] on div at bounding box center [148, 161] width 8 height 8
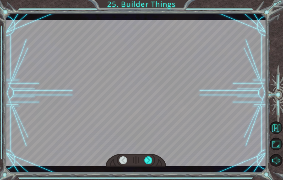
click at [147, 162] on div at bounding box center [148, 161] width 8 height 8
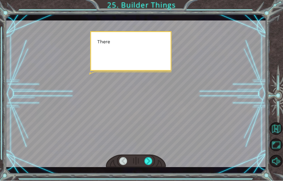
click at [150, 164] on div at bounding box center [148, 161] width 8 height 8
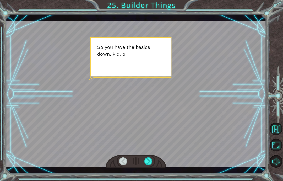
click at [148, 163] on div at bounding box center [148, 161] width 8 height 8
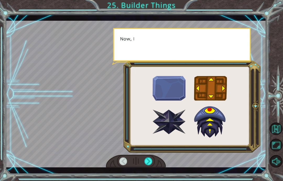
click at [149, 161] on div at bounding box center [148, 161] width 8 height 8
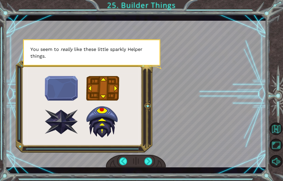
click at [155, 157] on div at bounding box center [136, 160] width 60 height 13
click at [149, 160] on div at bounding box center [148, 161] width 8 height 8
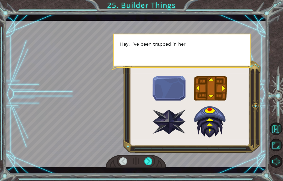
click at [147, 165] on div at bounding box center [148, 161] width 8 height 8
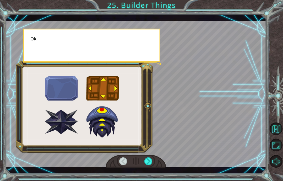
click at [152, 161] on div at bounding box center [148, 161] width 8 height 8
click at [148, 160] on div at bounding box center [148, 161] width 8 height 8
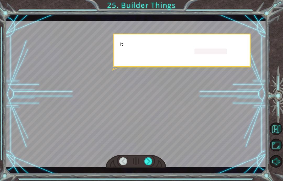
click at [148, 161] on div at bounding box center [148, 161] width 8 height 8
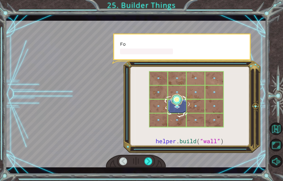
click at [147, 164] on div at bounding box center [148, 161] width 8 height 8
click at [148, 163] on div at bounding box center [148, 161] width 8 height 8
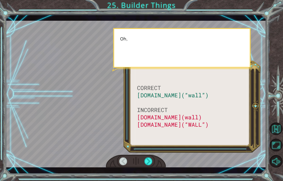
click at [144, 166] on div at bounding box center [136, 160] width 60 height 13
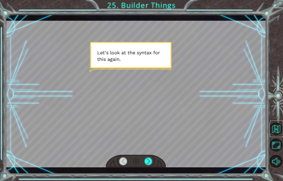
click at [281, 135] on button "Back to Map" at bounding box center [275, 128] width 13 height 13
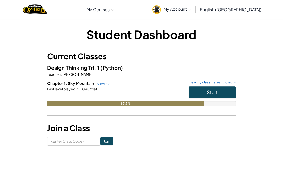
click at [228, 85] on h6 "Chapter 1: Sky Mountain view map view my classmates' projects" at bounding box center [141, 83] width 188 height 6
click at [221, 94] on button "Start" at bounding box center [211, 92] width 47 height 12
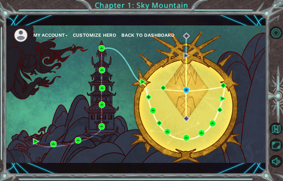
scroll to position [21, 0]
click at [87, 35] on button "Customize Hero" at bounding box center [94, 35] width 43 height 8
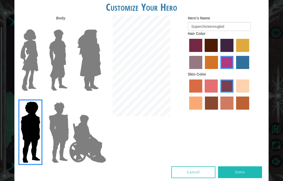
click at [67, 78] on img at bounding box center [58, 59] width 23 height 65
click at [67, 26] on input "Hero Lars" at bounding box center [67, 26] width 0 height 0
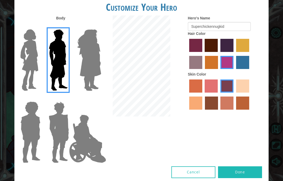
click at [88, 152] on img at bounding box center [87, 138] width 41 height 52
click at [95, 98] on input "Hero Jamie" at bounding box center [95, 98] width 0 height 0
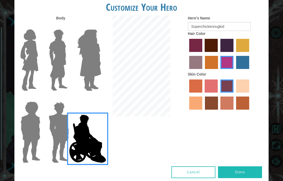
click at [55, 149] on img at bounding box center [59, 131] width 24 height 65
click at [67, 98] on input "Hero Garnet" at bounding box center [67, 98] width 0 height 0
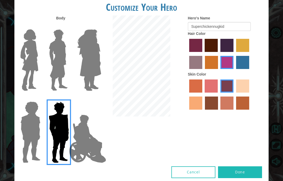
click at [196, 52] on label "paprika hair color" at bounding box center [195, 45] width 13 height 13
click at [187, 54] on input "paprika hair color" at bounding box center [187, 54] width 0 height 0
radio input "true"
click at [202, 69] on label "bazaar hair color" at bounding box center [195, 62] width 13 height 13
click at [250, 54] on input "bazaar hair color" at bounding box center [250, 54] width 0 height 0
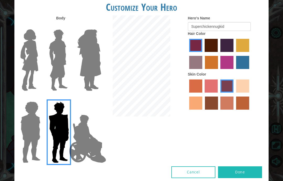
radio input "true"
click at [236, 69] on label "lachmara hair color" at bounding box center [242, 62] width 13 height 13
click at [234, 71] on input "lachmara hair color" at bounding box center [234, 71] width 0 height 0
radio input "true"
click at [218, 69] on label "gold drop hair color" at bounding box center [211, 62] width 13 height 13
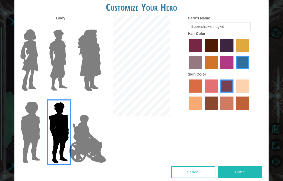
click at [203, 71] on input "gold drop hair color" at bounding box center [203, 71] width 0 height 0
radio input "true"
click at [233, 52] on label "hot purple hair color" at bounding box center [226, 45] width 13 height 13
click at [218, 54] on input "hot purple hair color" at bounding box center [218, 54] width 0 height 0
radio input "true"
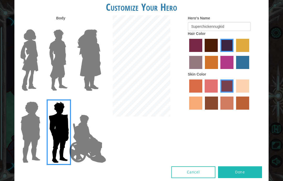
click at [202, 52] on label "paprika hair color" at bounding box center [195, 45] width 13 height 13
click at [187, 54] on input "paprika hair color" at bounding box center [187, 54] width 0 height 0
radio input "true"
click at [217, 92] on label "froly skin color" at bounding box center [210, 85] width 13 height 13
click at [203, 94] on input "froly skin color" at bounding box center [203, 94] width 0 height 0
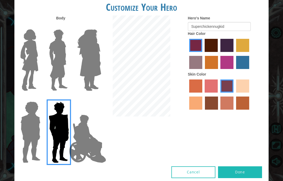
radio input "true"
click at [233, 69] on label "medium red violet hair color" at bounding box center [226, 62] width 13 height 13
click at [219, 71] on input "medium red violet hair color" at bounding box center [219, 71] width 0 height 0
radio input "true"
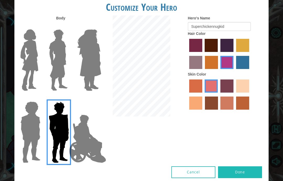
click at [233, 92] on label "tosca skin color" at bounding box center [226, 85] width 13 height 13
click at [218, 94] on input "tosca skin color" at bounding box center [218, 94] width 0 height 0
radio input "true"
click at [218, 109] on label "karma skin color" at bounding box center [211, 102] width 13 height 13
click at [203, 111] on input "karma skin color" at bounding box center [203, 111] width 0 height 0
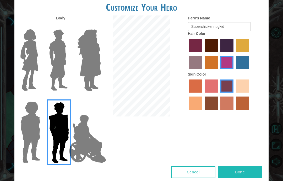
radio input "true"
click at [233, 109] on label "burning sand skin color" at bounding box center [226, 102] width 13 height 13
click at [219, 111] on input "burning sand skin color" at bounding box center [219, 111] width 0 height 0
radio input "true"
click at [202, 109] on label "tacao skin color" at bounding box center [195, 102] width 13 height 13
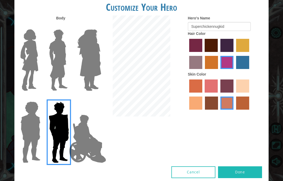
click at [250, 94] on input "tacao skin color" at bounding box center [250, 94] width 0 height 0
radio input "true"
click at [236, 109] on label "smoke tree skin color" at bounding box center [242, 102] width 13 height 13
click at [234, 111] on input "smoke tree skin color" at bounding box center [234, 111] width 0 height 0
radio input "true"
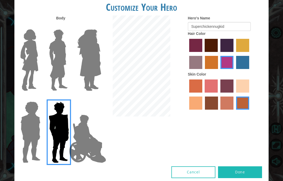
click at [236, 92] on label "sandy beach skin color" at bounding box center [242, 85] width 13 height 13
click at [234, 94] on input "sandy beach skin color" at bounding box center [234, 94] width 0 height 0
radio input "true"
click at [202, 92] on label "sorbus skin color" at bounding box center [195, 85] width 13 height 13
click at [187, 94] on input "sorbus skin color" at bounding box center [187, 94] width 0 height 0
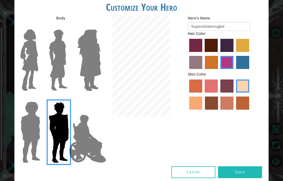
radio input "true"
click at [217, 92] on label "froly skin color" at bounding box center [210, 85] width 13 height 13
click at [203, 94] on input "froly skin color" at bounding box center [203, 94] width 0 height 0
radio input "true"
click at [194, 112] on div at bounding box center [226, 95] width 77 height 34
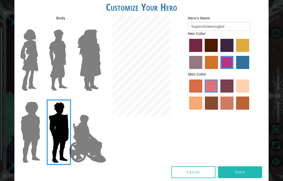
click at [197, 52] on label "paprika hair color" at bounding box center [195, 45] width 13 height 13
click at [187, 54] on input "paprika hair color" at bounding box center [187, 54] width 0 height 0
radio input "true"
click at [233, 69] on label "medium red violet hair color" at bounding box center [226, 62] width 13 height 13
click at [219, 71] on input "medium red violet hair color" at bounding box center [219, 71] width 0 height 0
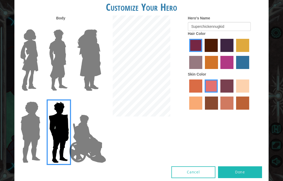
radio input "true"
click at [248, 176] on button "Done" at bounding box center [240, 172] width 44 height 12
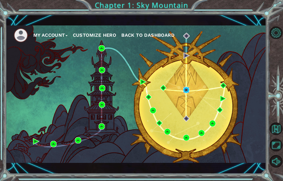
click at [185, 89] on img at bounding box center [186, 90] width 6 height 6
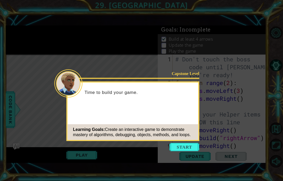
click at [186, 143] on button "Start" at bounding box center [184, 147] width 30 height 8
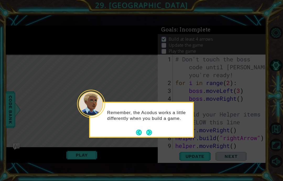
click at [154, 108] on div "Remember, the Acodus works a little differently when you build a game." at bounding box center [141, 118] width 103 height 26
click at [149, 128] on footer at bounding box center [144, 132] width 16 height 8
click at [147, 129] on button "Next" at bounding box center [149, 132] width 6 height 6
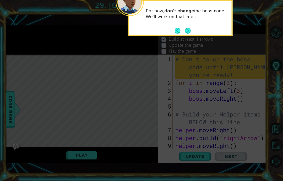
click at [188, 28] on button "Next" at bounding box center [188, 31] width 6 height 6
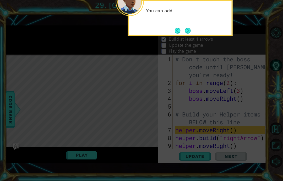
click at [187, 28] on button "Next" at bounding box center [188, 31] width 6 height 6
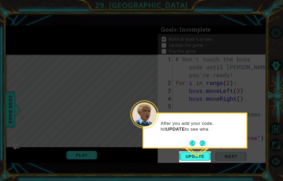
click at [200, 158] on span "Update" at bounding box center [195, 155] width 30 height 5
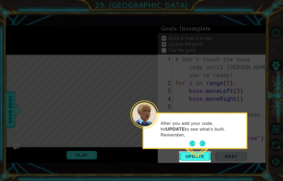
click at [197, 154] on span "Update" at bounding box center [195, 155] width 30 height 5
click at [201, 140] on button "Next" at bounding box center [202, 143] width 6 height 6
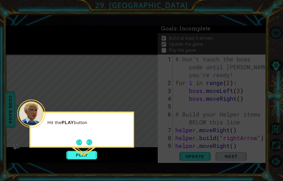
click at [91, 139] on button "Next" at bounding box center [89, 142] width 6 height 6
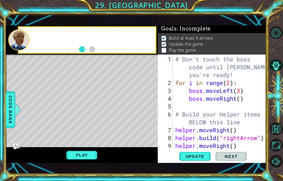
click at [82, 156] on button "Play" at bounding box center [81, 155] width 31 height 10
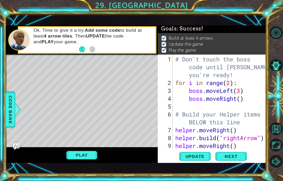
click at [237, 158] on span "Next" at bounding box center [230, 156] width 23 height 5
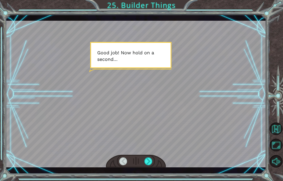
click at [146, 180] on div "Temporary Text G o o d j o b ! N o w h o l d o n a s e c o n d … T h e r e . T …" at bounding box center [141, 90] width 283 height 181
click at [149, 180] on html "Temporary Text G o o d j o b ! N o w h o l d o n a s e c o n d … T h e r e . T …" at bounding box center [141, 90] width 283 height 181
click at [150, 180] on html "Temporary Text G o o d j o b ! N o w h o l d o n a s e c o n d … T h e r e . T …" at bounding box center [141, 90] width 283 height 181
click at [147, 180] on div "Temporary Text G o o d j o b ! N o w h o l d o n a s e c o n d … T h e r e . T …" at bounding box center [141, 90] width 283 height 181
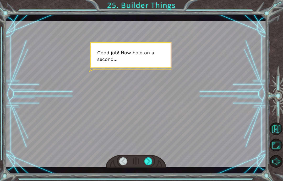
click at [149, 180] on html "Temporary Text G o o d j o b ! N o w h o l d o n a s e c o n d … T h e r e . T …" at bounding box center [141, 90] width 283 height 181
click at [150, 179] on div "Temporary Text G o o d j o b ! N o w h o l d o n a s e c o n d … T h e r e . T …" at bounding box center [141, 90] width 283 height 181
click at [148, 180] on div "Temporary Text G o o d j o b ! N o w h o l d o n a s e c o n d … T h e r e . T …" at bounding box center [141, 90] width 283 height 181
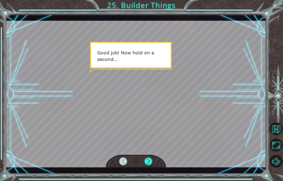
click at [146, 180] on html "Temporary Text G o o d j o b ! N o w h o l d o n a s e c o n d … T h e r e . T …" at bounding box center [141, 90] width 283 height 181
click at [142, 180] on div "Temporary Text G o o d j o b ! N o w h o l d o n a s e c o n d … T h e r e . T …" at bounding box center [141, 90] width 283 height 181
click at [274, 151] on button "Maximize Browser" at bounding box center [275, 144] width 13 height 13
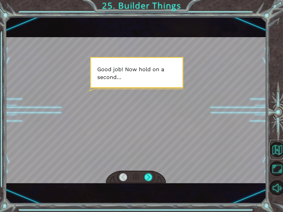
click at [281, 152] on button "Back to Map" at bounding box center [276, 149] width 15 height 15
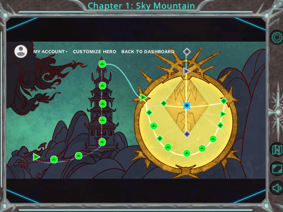
click at [185, 106] on img at bounding box center [186, 105] width 7 height 7
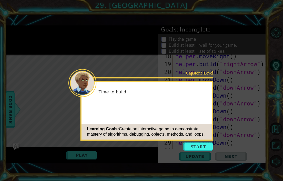
scroll to position [173, 0]
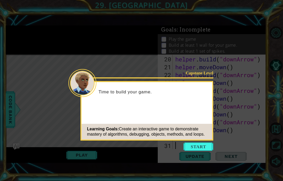
click at [193, 145] on button "Start" at bounding box center [198, 146] width 30 height 8
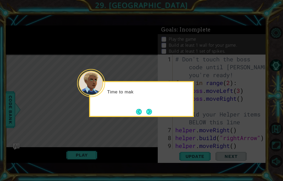
click at [149, 108] on button "Next" at bounding box center [149, 111] width 6 height 6
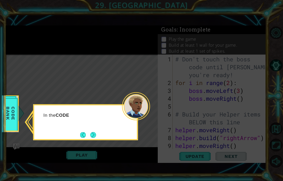
click at [96, 134] on button "Next" at bounding box center [93, 135] width 6 height 6
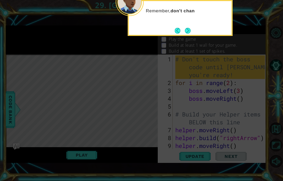
click at [186, 30] on button "Next" at bounding box center [188, 31] width 6 height 6
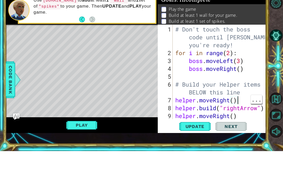
click at [242, 100] on div "# Don't touch the boss code until Vega says you're ready! for i in range ( 2 ) …" at bounding box center [220, 118] width 93 height 126
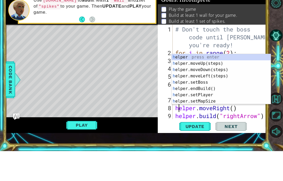
scroll to position [31, 0]
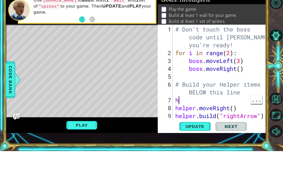
click at [181, 100] on div "# Don't touch the boss code until Vega says you're ready! for i in range ( 2 ) …" at bounding box center [220, 118] width 93 height 126
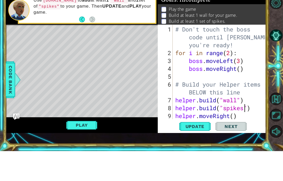
scroll to position [9, 30]
type textarea "abcde fg"
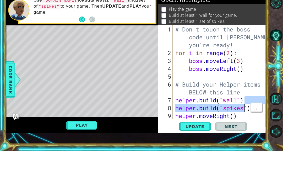
click at [79, 150] on button "Play" at bounding box center [81, 155] width 31 height 10
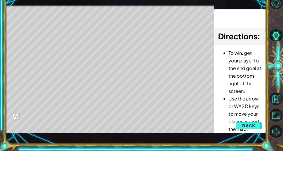
click at [75, 123] on div "Level Map" at bounding box center [127, 112] width 242 height 154
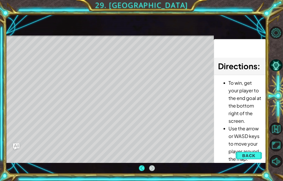
scroll to position [0, 0]
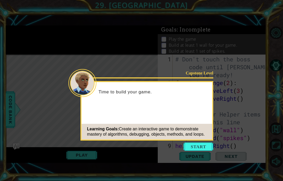
click at [190, 142] on button "Start" at bounding box center [198, 146] width 30 height 8
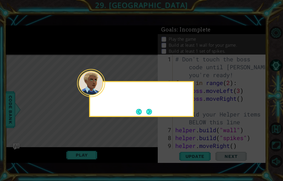
scroll to position [196, 0]
click at [195, 148] on icon at bounding box center [141, 90] width 283 height 181
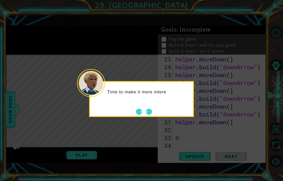
click at [142, 114] on button "Back" at bounding box center [141, 112] width 10 height 6
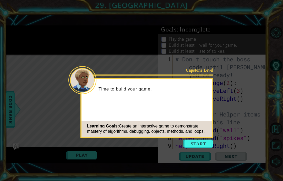
scroll to position [0, 0]
click at [204, 144] on button "Start" at bounding box center [198, 143] width 30 height 8
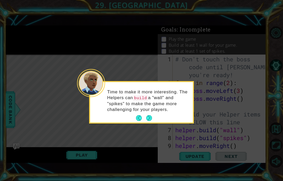
click at [151, 118] on button "Next" at bounding box center [149, 118] width 6 height 6
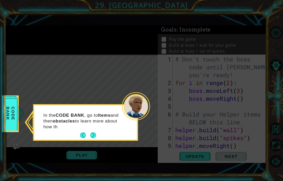
click at [99, 134] on div "In the CODE BANK , go to Items and then obstacles to learn more about how th" at bounding box center [85, 123] width 103 height 32
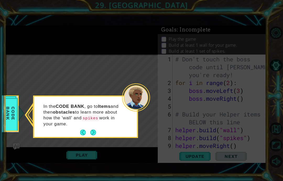
click at [96, 133] on button "Next" at bounding box center [93, 132] width 6 height 6
type textarea "abcde fg"
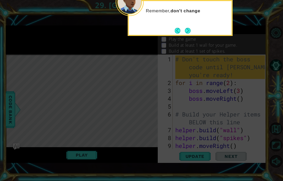
click at [189, 32] on button "Next" at bounding box center [188, 31] width 6 height 6
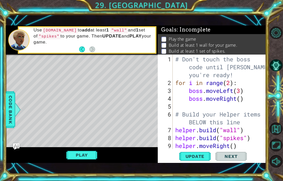
click at [26, 49] on div at bounding box center [18, 39] width 21 height 21
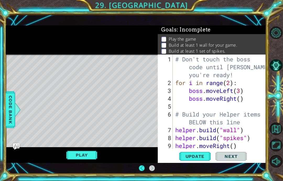
scroll to position [21, 0]
